Goal: Task Accomplishment & Management: Complete application form

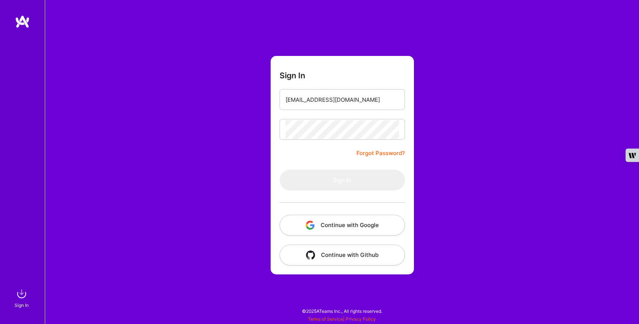
click at [358, 100] on input "[EMAIL_ADDRESS][DOMAIN_NAME]" at bounding box center [342, 99] width 113 height 19
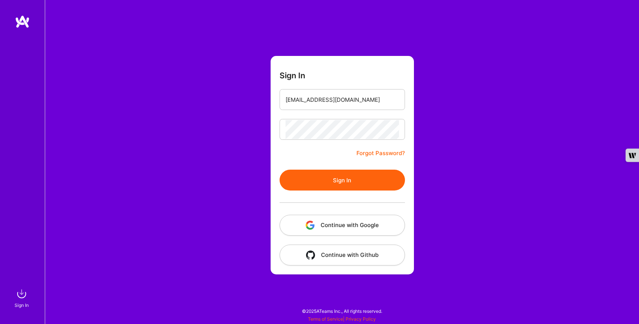
click at [355, 103] on input "[EMAIL_ADDRESS][DOMAIN_NAME]" at bounding box center [342, 99] width 113 height 19
type input "[EMAIL_ADDRESS][DOMAIN_NAME]"
click at [341, 176] on button "Sign In" at bounding box center [342, 180] width 125 height 21
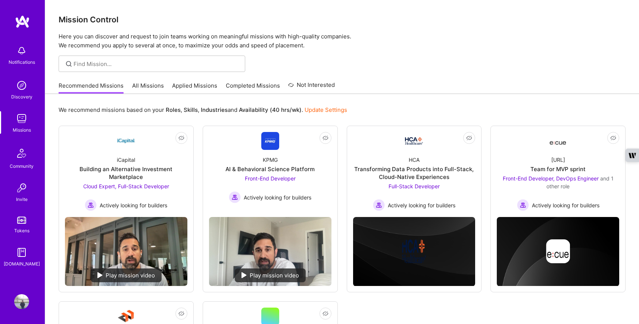
click at [17, 129] on div "Missions" at bounding box center [22, 130] width 18 height 8
click at [25, 125] on img at bounding box center [21, 118] width 15 height 15
click at [150, 86] on link "All Missions" at bounding box center [148, 88] width 32 height 12
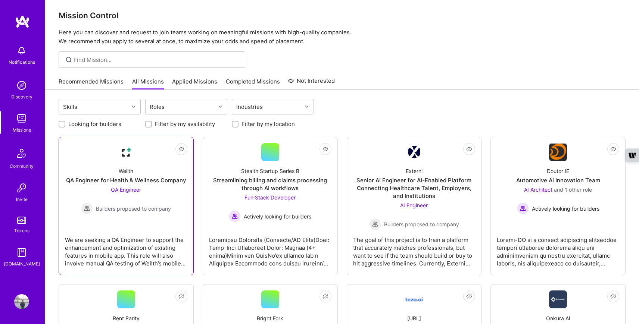
scroll to position [6, 0]
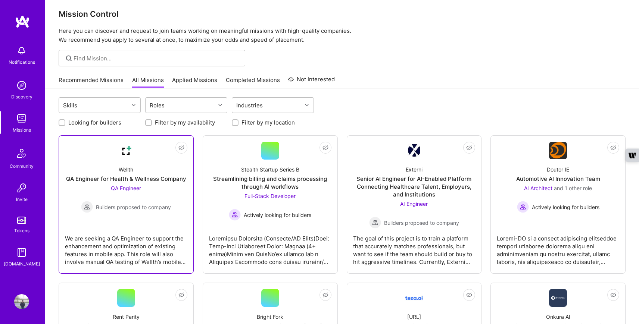
click at [146, 171] on div "Wellth QA Engineer for Health & Wellness Company QA Engineer Builders proposed …" at bounding box center [126, 186] width 122 height 53
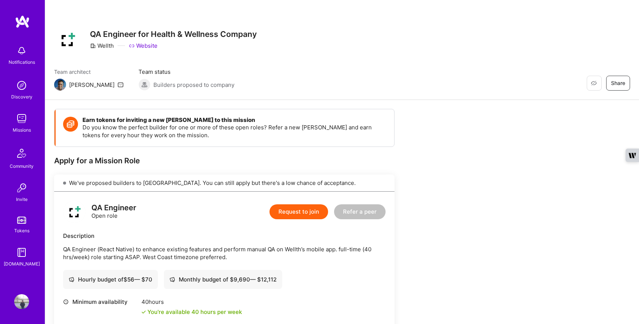
click at [26, 123] on img at bounding box center [21, 118] width 15 height 15
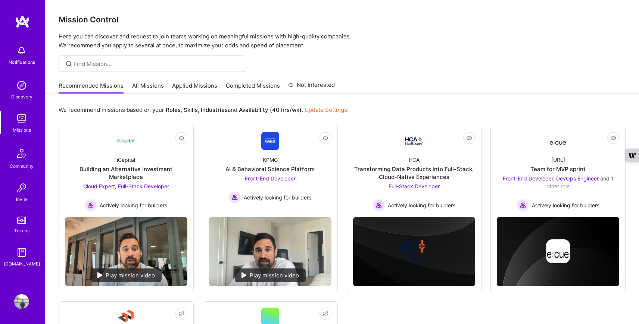
click at [154, 84] on link "All Missions" at bounding box center [148, 88] width 32 height 12
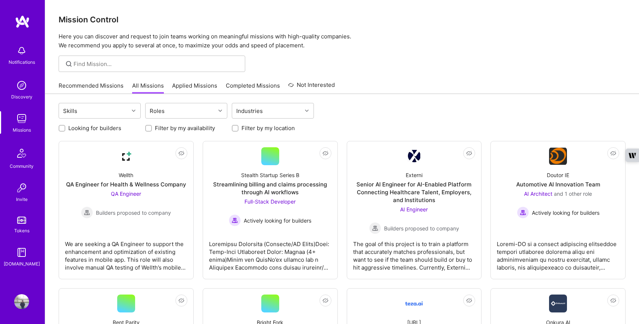
click at [187, 85] on link "Applied Missions" at bounding box center [194, 88] width 45 height 12
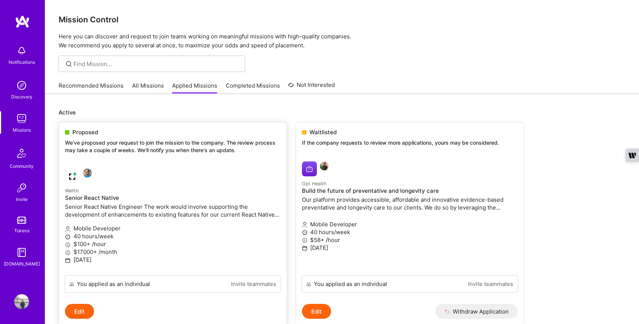
click at [144, 151] on p "We've proposed your request to join the mission to the company. The review proc…" at bounding box center [173, 146] width 216 height 15
click at [148, 137] on div "Proposed We've proposed your request to join the mission to the company. The re…" at bounding box center [173, 142] width 228 height 40
click at [78, 148] on p "We've proposed your request to join the mission to the company. The review proc…" at bounding box center [173, 146] width 216 height 15
click at [83, 241] on p "$100+ /hour" at bounding box center [173, 244] width 216 height 8
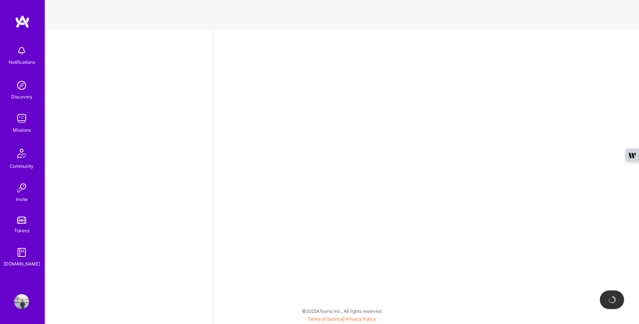
select select "US"
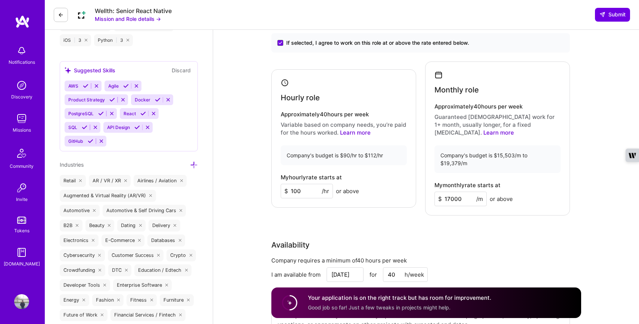
scroll to position [697, 0]
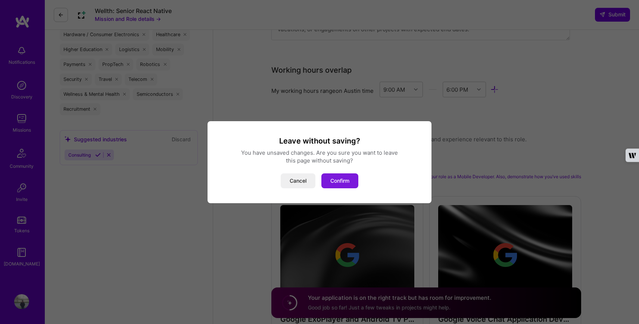
click at [331, 185] on button "Confirm" at bounding box center [339, 181] width 37 height 15
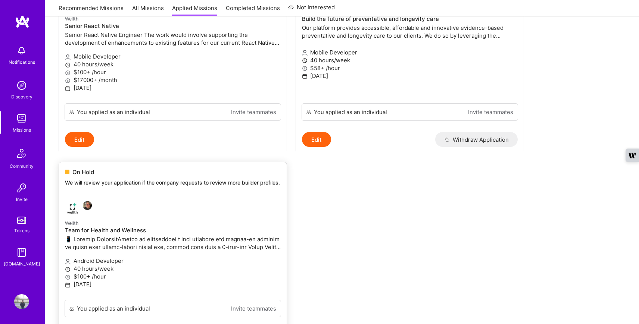
scroll to position [96, 0]
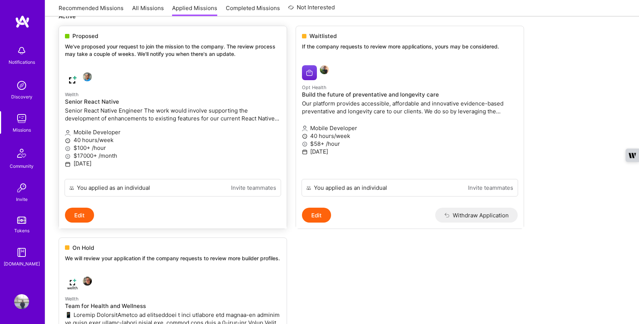
click at [91, 109] on p "Senior React Native Engineer The work would involve supporting the development …" at bounding box center [173, 115] width 216 height 16
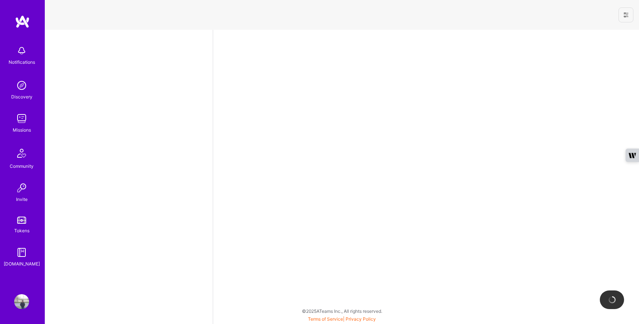
select select "US"
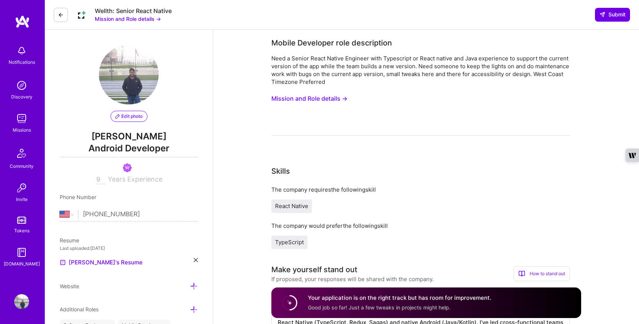
click at [304, 97] on button "Mission and Role details →" at bounding box center [309, 99] width 76 height 14
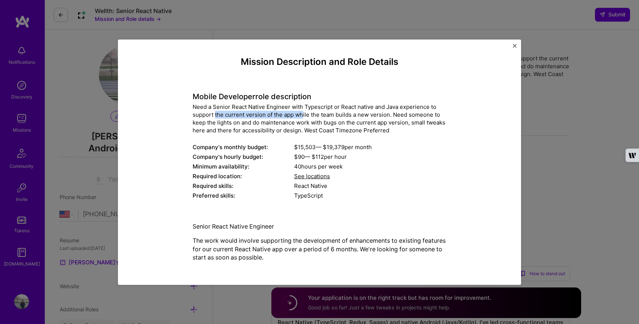
drag, startPoint x: 216, startPoint y: 114, endPoint x: 304, endPoint y: 116, distance: 88.5
click at [304, 116] on div "Need a Senior React Native Engineer with Typescript or React native and Java ex…" at bounding box center [320, 118] width 254 height 31
drag, startPoint x: 202, startPoint y: 122, endPoint x: 261, endPoint y: 126, distance: 58.3
click at [261, 126] on div "Need a Senior React Native Engineer with Typescript or React native and Java ex…" at bounding box center [320, 118] width 254 height 31
drag, startPoint x: 295, startPoint y: 124, endPoint x: 348, endPoint y: 126, distance: 53.0
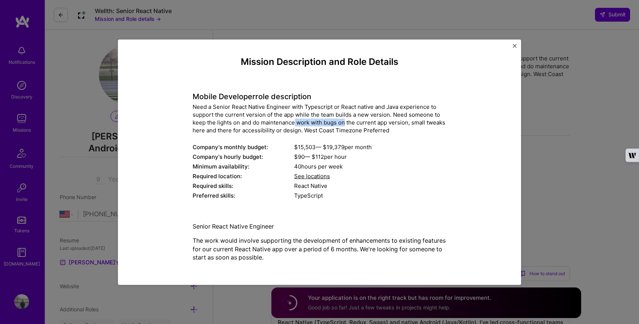
click at [348, 126] on div "Need a Senior React Native Engineer with Typescript or React native and Java ex…" at bounding box center [320, 118] width 254 height 31
drag, startPoint x: 363, startPoint y: 125, endPoint x: 412, endPoint y: 125, distance: 48.9
click at [412, 125] on div "Need a Senior React Native Engineer with Typescript or React native and Java ex…" at bounding box center [320, 118] width 254 height 31
drag, startPoint x: 196, startPoint y: 132, endPoint x: 269, endPoint y: 132, distance: 73.2
click at [269, 132] on div "Need a Senior React Native Engineer with Typescript or React native and Java ex…" at bounding box center [320, 118] width 254 height 31
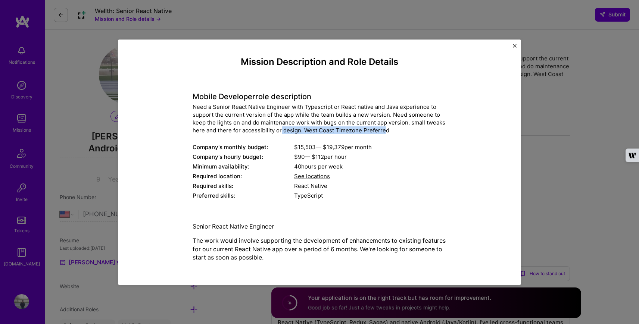
drag, startPoint x: 281, startPoint y: 132, endPoint x: 384, endPoint y: 130, distance: 103.4
click at [384, 130] on div "Need a Senior React Native Engineer with Typescript or React native and Java ex…" at bounding box center [320, 118] width 254 height 31
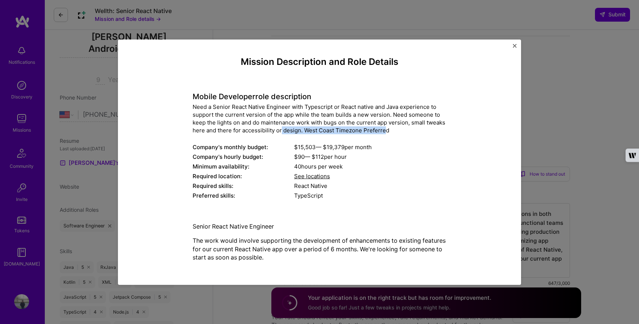
scroll to position [122, 0]
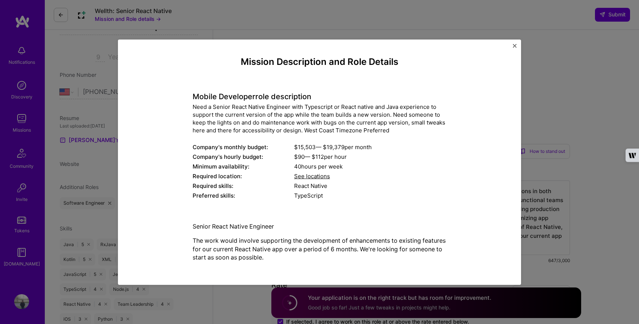
drag, startPoint x: 331, startPoint y: 247, endPoint x: 391, endPoint y: 249, distance: 60.1
click at [391, 249] on p "The work would involve supporting the development of enhancements to existing f…" at bounding box center [320, 249] width 254 height 25
click at [514, 46] on img "Close" at bounding box center [515, 46] width 4 height 4
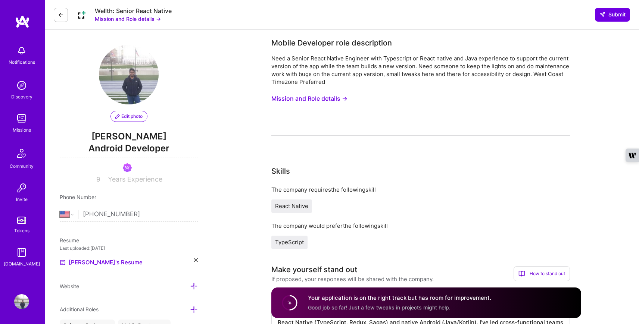
click at [116, 21] on button "Mission and Role details →" at bounding box center [128, 19] width 66 height 8
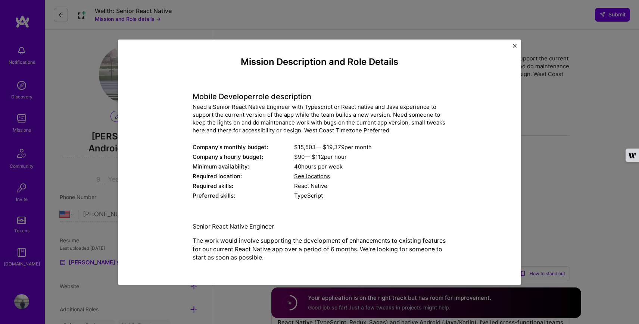
click at [118, 9] on div "Mission Description and Role Details Mobile Developer role description Need a S…" at bounding box center [319, 162] width 639 height 324
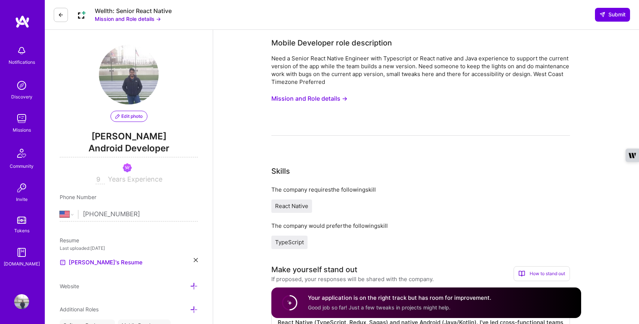
click at [84, 17] on img at bounding box center [81, 14] width 15 height 15
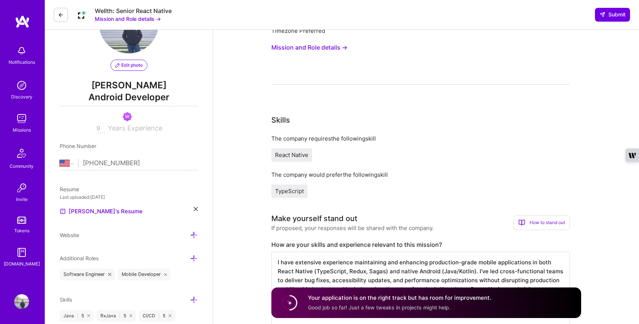
scroll to position [104, 0]
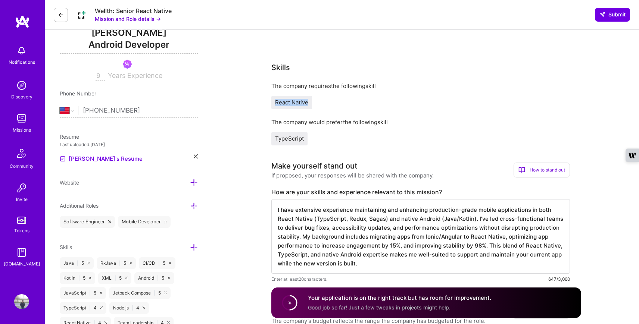
drag, startPoint x: 276, startPoint y: 102, endPoint x: 311, endPoint y: 102, distance: 34.3
click at [311, 102] on div "React Native" at bounding box center [291, 102] width 41 height 13
drag, startPoint x: 276, startPoint y: 140, endPoint x: 303, endPoint y: 140, distance: 27.6
click at [303, 140] on div "TypeScript" at bounding box center [289, 138] width 36 height 13
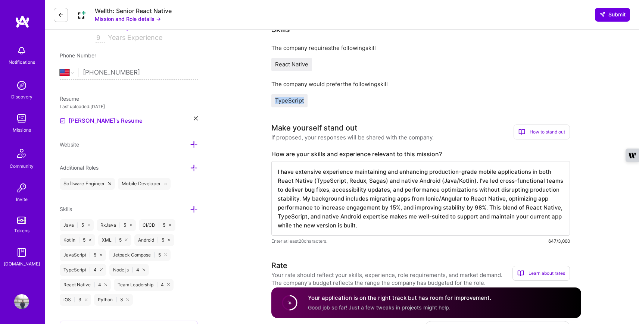
scroll to position [143, 0]
drag, startPoint x: 279, startPoint y: 167, endPoint x: 349, endPoint y: 171, distance: 69.9
click at [349, 171] on textarea "I have extensive experience maintaining and enhancing production-grade mobile a…" at bounding box center [420, 197] width 299 height 75
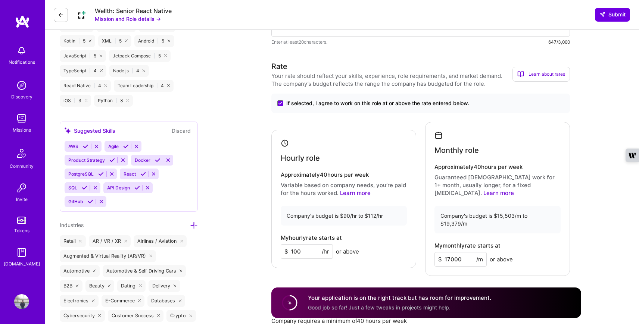
scroll to position [384, 0]
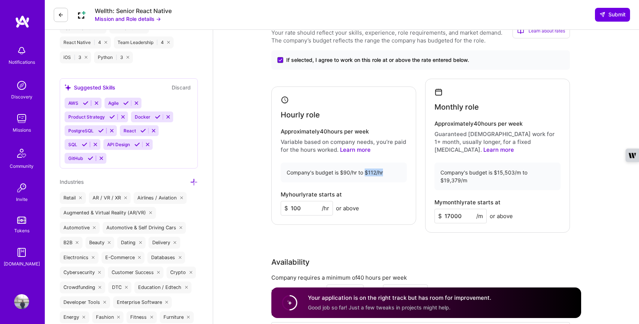
drag, startPoint x: 365, startPoint y: 163, endPoint x: 383, endPoint y: 163, distance: 17.5
click at [383, 163] on div "Company's budget is $90/hr to $112/hr" at bounding box center [344, 173] width 126 height 20
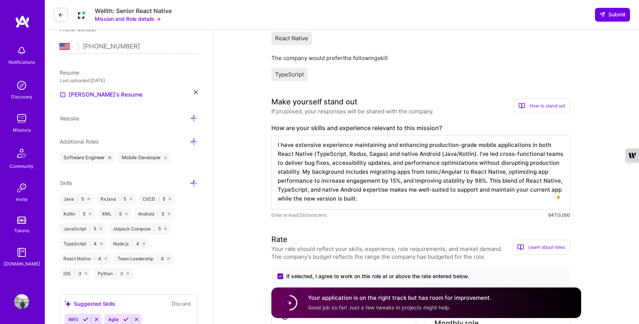
scroll to position [0, 0]
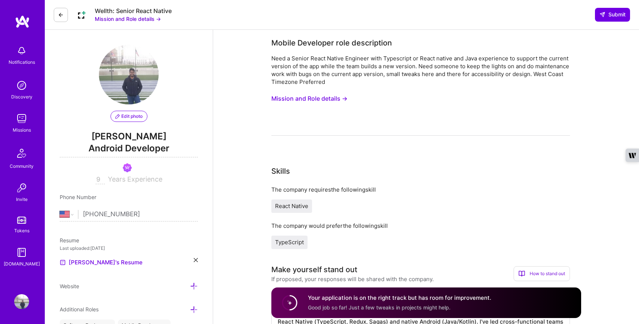
click at [60, 17] on icon at bounding box center [61, 15] width 6 height 6
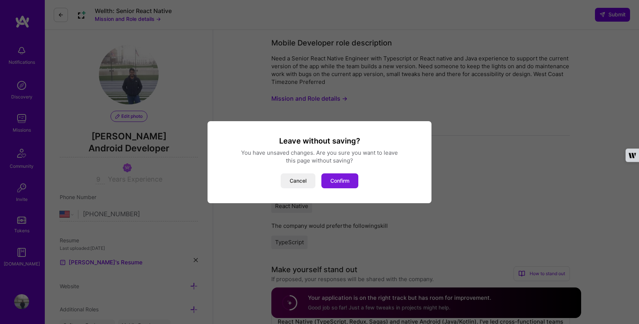
click at [339, 184] on button "Confirm" at bounding box center [339, 181] width 37 height 15
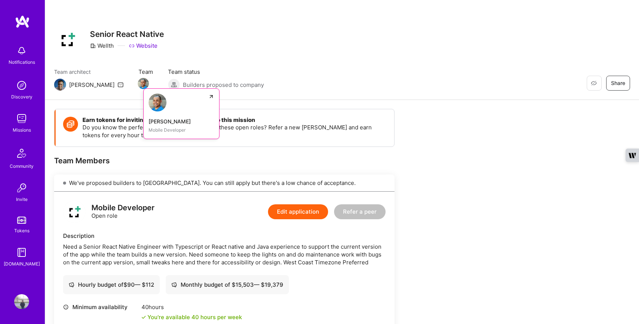
click at [143, 113] on link "[PERSON_NAME] Mobile Developer" at bounding box center [181, 113] width 76 height 51
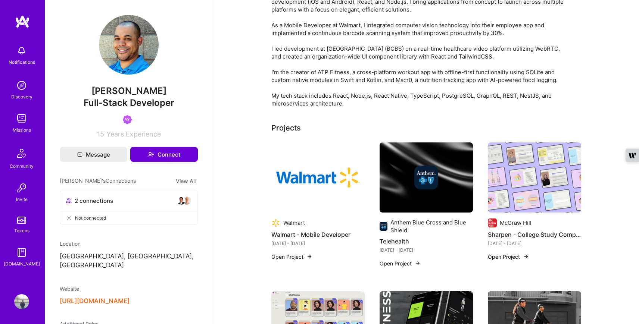
scroll to position [68, 0]
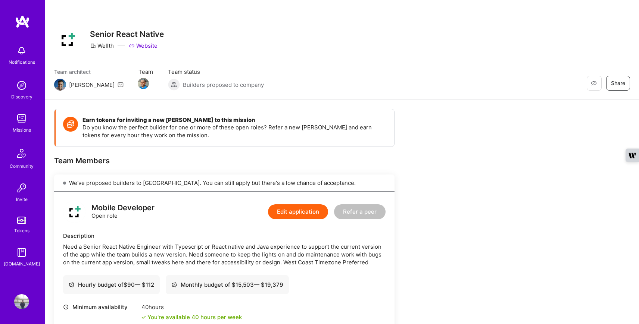
click at [70, 44] on img at bounding box center [67, 39] width 27 height 27
click at [150, 47] on link "Website" at bounding box center [143, 46] width 29 height 8
